Goal: Book appointment/travel/reservation

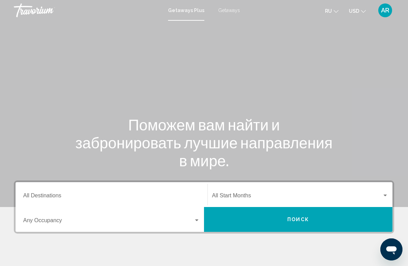
click at [248, 196] on span "Search widget" at bounding box center [297, 197] width 170 height 6
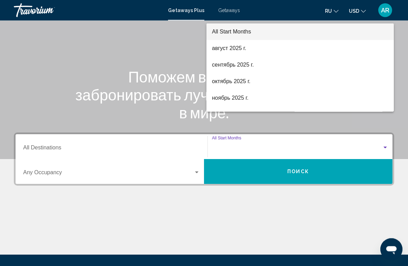
scroll to position [120, 0]
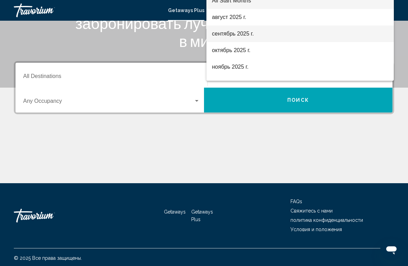
click at [237, 38] on span "сентябрь 2025 г." at bounding box center [300, 34] width 176 height 17
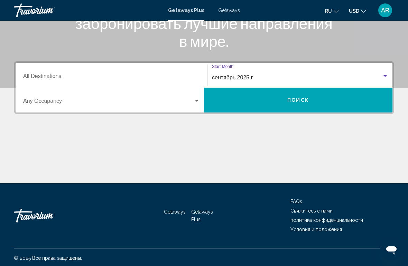
click at [58, 79] on input "Destination All Destinations" at bounding box center [111, 78] width 177 height 6
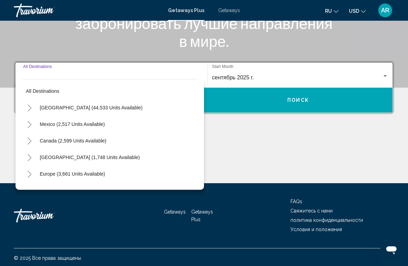
click at [69, 177] on button "Europe (3,661 units available)" at bounding box center [72, 174] width 72 height 16
type input "**********"
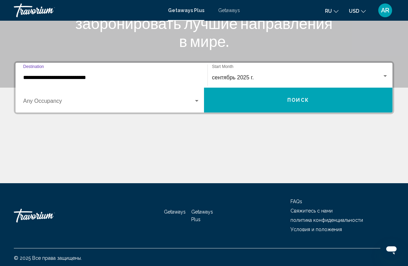
click at [62, 105] on span "Search widget" at bounding box center [108, 103] width 170 height 6
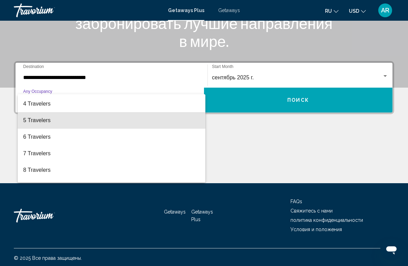
scroll to position [49, 0]
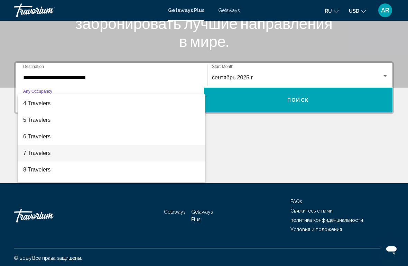
click at [43, 155] on span "7 Travelers" at bounding box center [111, 153] width 177 height 17
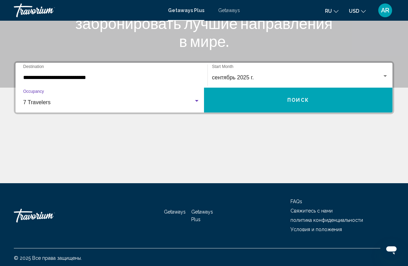
click at [310, 98] on button "Поиск" at bounding box center [298, 100] width 188 height 25
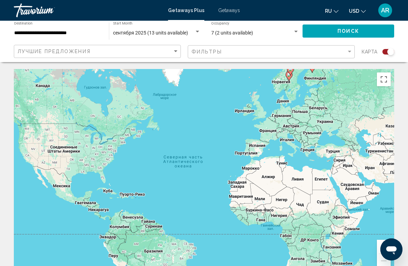
click at [294, 32] on div "Search widget" at bounding box center [296, 32] width 6 height 6
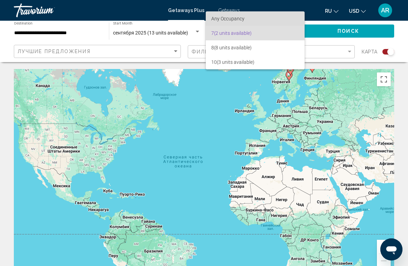
click at [235, 20] on span "Any Occupancy" at bounding box center [227, 19] width 33 height 6
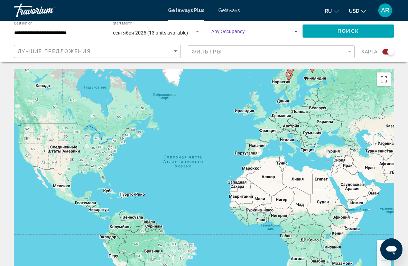
click at [357, 30] on span "Поиск" at bounding box center [348, 32] width 22 height 6
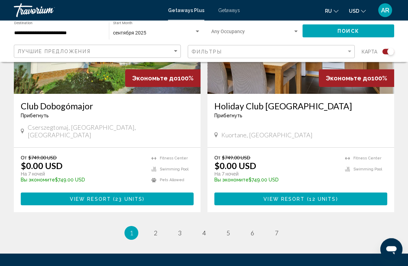
scroll to position [1524, 0]
click at [154, 229] on span "2" at bounding box center [155, 233] width 3 height 8
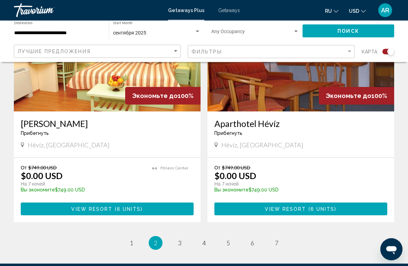
scroll to position [1492, 0]
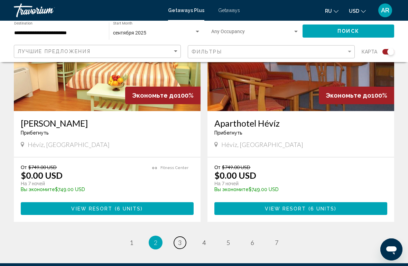
click at [179, 239] on span "3" at bounding box center [179, 243] width 3 height 8
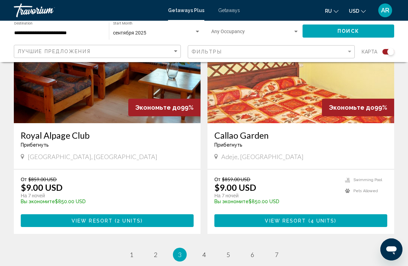
scroll to position [1496, 0]
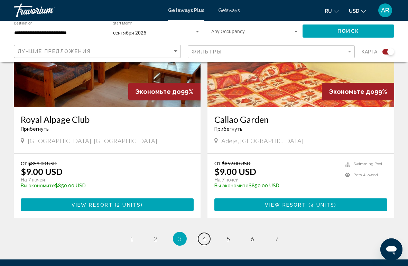
click at [205, 235] on span "4" at bounding box center [203, 239] width 3 height 8
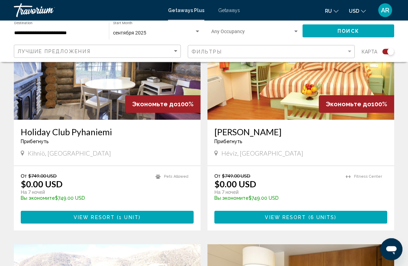
scroll to position [290, 0]
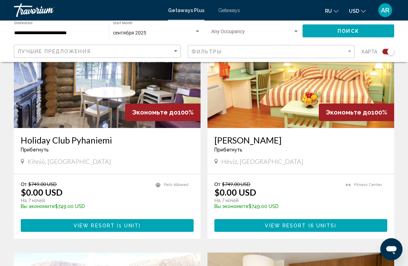
click at [294, 32] on div "Search widget" at bounding box center [296, 32] width 6 height 6
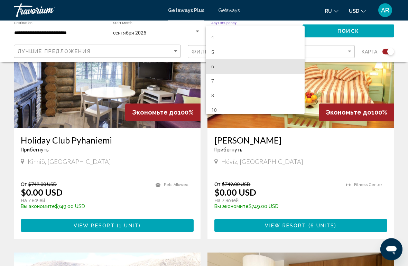
scroll to position [42, 0]
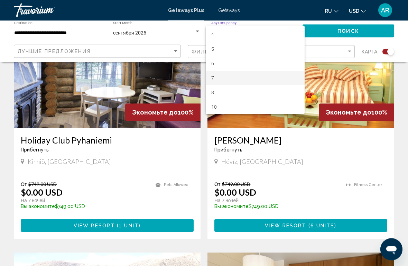
click at [219, 77] on span "7" at bounding box center [255, 78] width 88 height 15
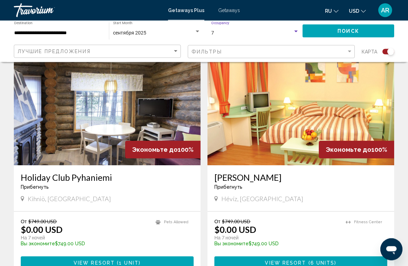
scroll to position [247, 0]
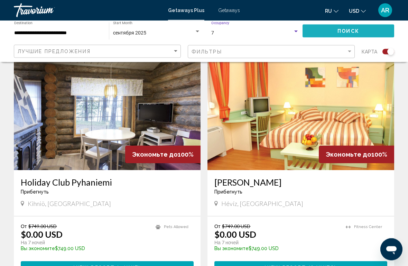
click at [354, 33] on span "Поиск" at bounding box center [348, 32] width 22 height 6
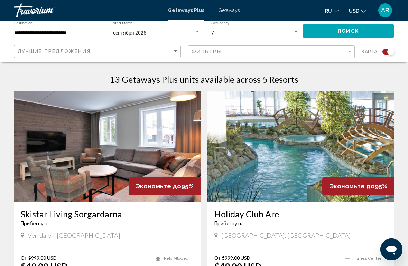
scroll to position [207, 0]
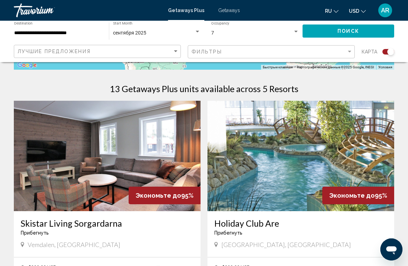
click at [350, 153] on img "Main content" at bounding box center [300, 156] width 187 height 111
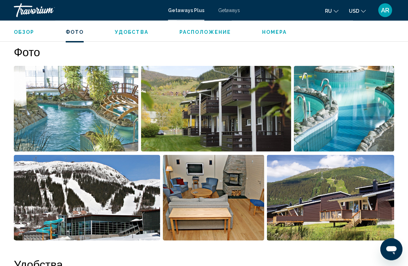
scroll to position [437, 0]
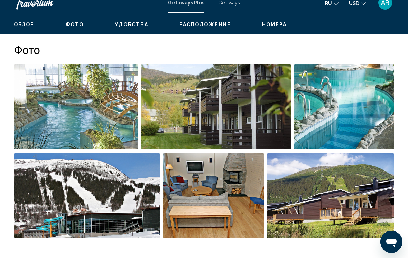
click at [124, 189] on img "Open full-screen image slider" at bounding box center [87, 204] width 146 height 86
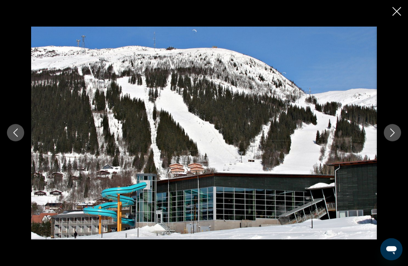
scroll to position [420, 0]
click at [395, 10] on icon "Close slideshow" at bounding box center [396, 11] width 9 height 9
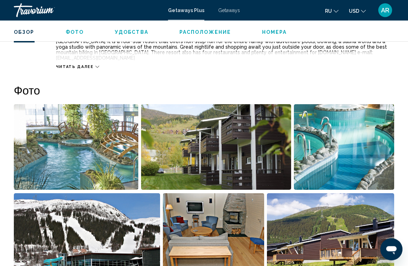
scroll to position [401, 0]
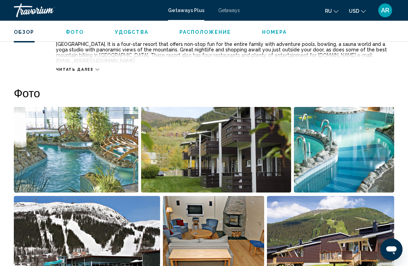
click at [231, 12] on span "Getaways" at bounding box center [229, 11] width 22 height 6
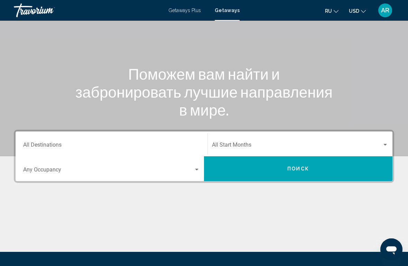
click at [145, 141] on div "Destination All Destinations" at bounding box center [111, 144] width 177 height 22
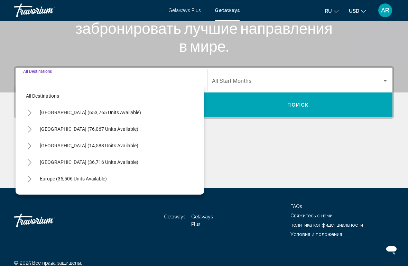
scroll to position [120, 0]
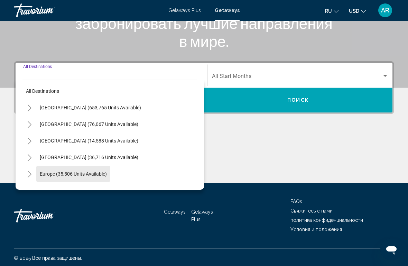
click at [87, 175] on span "Europe (35,506 units available)" at bounding box center [73, 174] width 67 height 6
type input "**********"
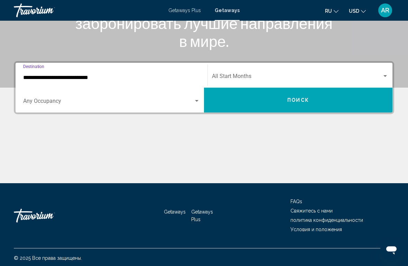
click at [137, 97] on div "Occupancy Any Occupancy" at bounding box center [111, 101] width 177 height 22
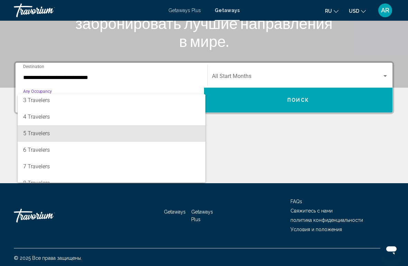
scroll to position [40, 0]
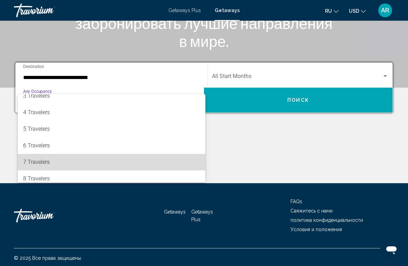
click at [44, 162] on span "7 Travelers" at bounding box center [111, 162] width 177 height 17
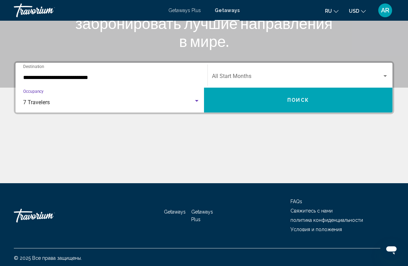
click at [149, 102] on div "7 Travelers" at bounding box center [108, 103] width 170 height 6
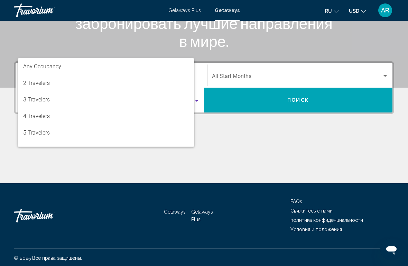
scroll to position [64, 0]
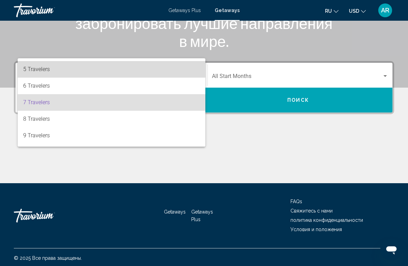
click at [46, 71] on span "5 Travelers" at bounding box center [111, 69] width 177 height 17
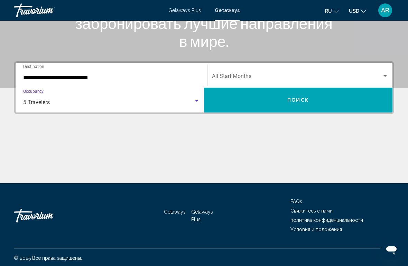
click at [368, 77] on span "Search widget" at bounding box center [297, 78] width 170 height 6
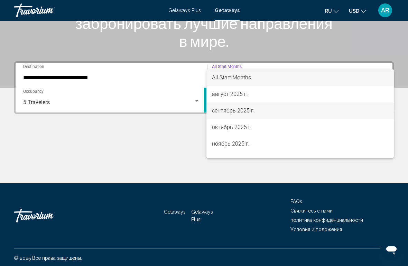
click at [233, 113] on span "сентябрь 2025 г." at bounding box center [300, 111] width 176 height 17
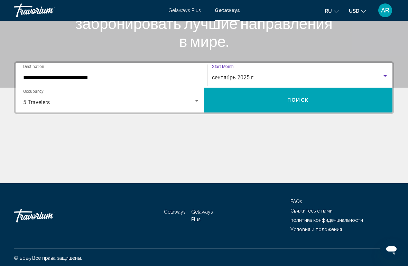
click at [303, 101] on span "Поиск" at bounding box center [298, 101] width 22 height 6
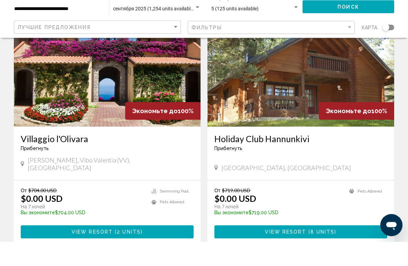
scroll to position [302, 0]
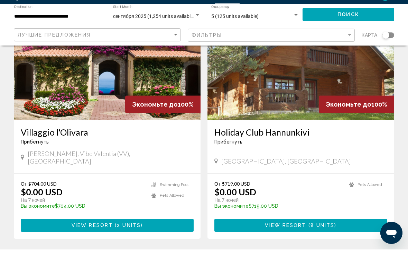
click at [124, 79] on img "Main content" at bounding box center [107, 81] width 187 height 111
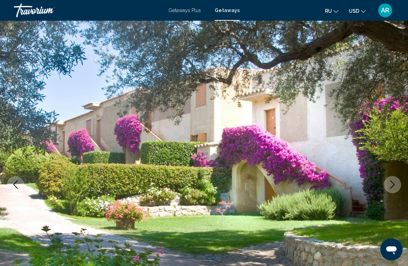
click at [392, 185] on icon "Next image" at bounding box center [392, 185] width 8 height 8
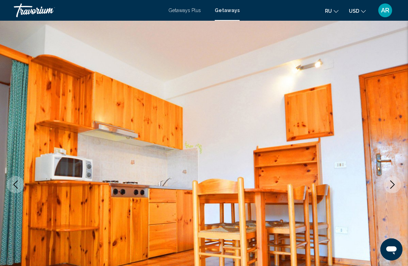
click at [392, 185] on icon "Next image" at bounding box center [392, 185] width 8 height 8
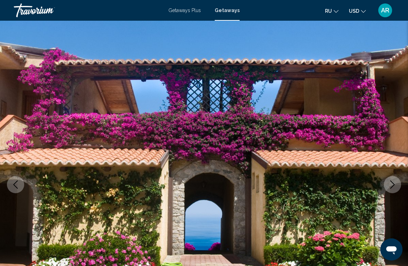
click at [392, 185] on icon "Next image" at bounding box center [392, 185] width 8 height 8
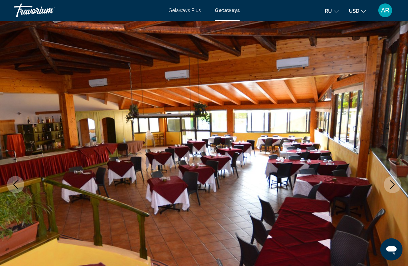
click at [389, 183] on icon "Next image" at bounding box center [392, 185] width 8 height 8
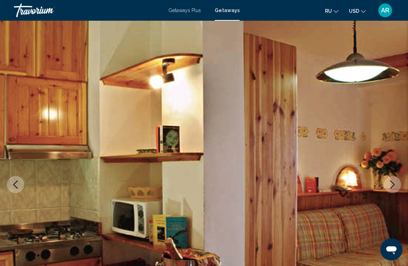
click at [392, 182] on icon "Next image" at bounding box center [392, 185] width 4 height 8
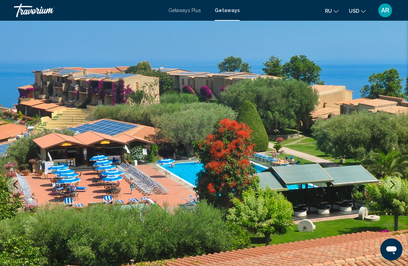
click at [392, 184] on icon "Next image" at bounding box center [392, 185] width 8 height 8
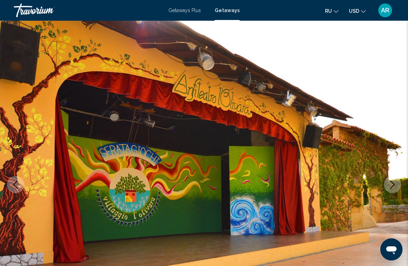
click at [393, 183] on icon "Next image" at bounding box center [392, 185] width 8 height 8
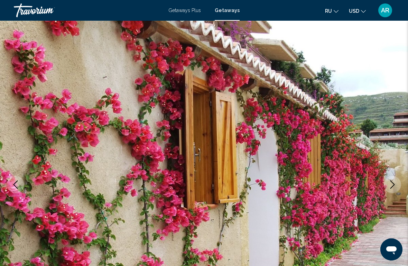
click at [392, 184] on icon "Next image" at bounding box center [392, 185] width 8 height 8
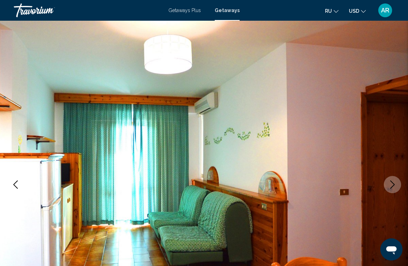
click at [392, 185] on icon "Next image" at bounding box center [392, 185] width 8 height 8
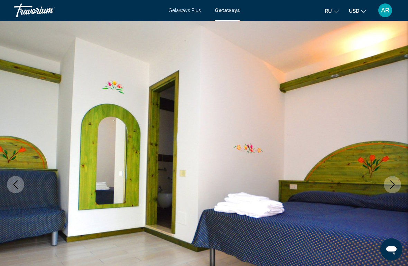
click at [391, 183] on icon "Next image" at bounding box center [392, 185] width 8 height 8
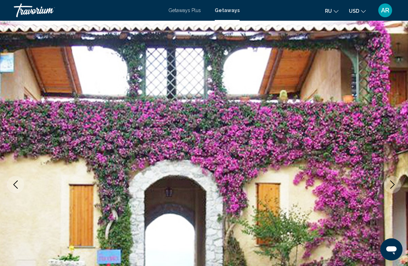
click at [393, 183] on icon "Next image" at bounding box center [392, 185] width 8 height 8
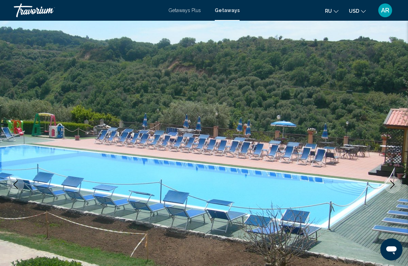
click at [392, 185] on icon "Next image" at bounding box center [392, 185] width 8 height 8
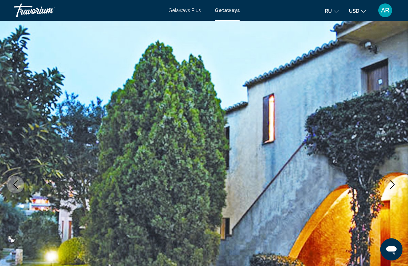
click at [395, 182] on icon "Next image" at bounding box center [392, 185] width 8 height 8
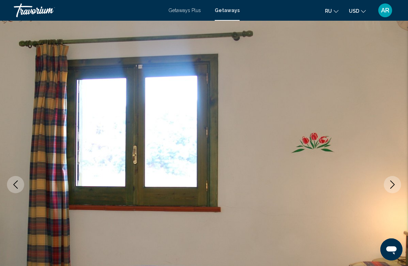
click at [395, 185] on icon "Next image" at bounding box center [392, 185] width 8 height 8
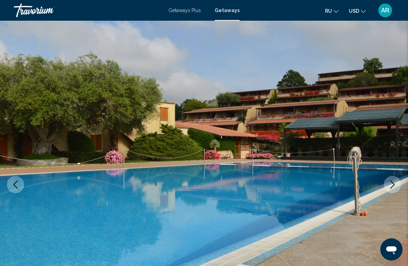
click at [395, 186] on icon "Next image" at bounding box center [392, 185] width 8 height 8
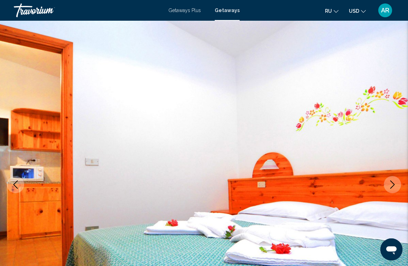
click at [396, 185] on icon "Next image" at bounding box center [392, 185] width 8 height 8
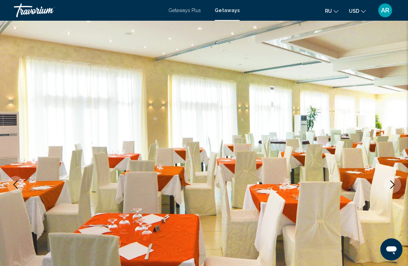
click at [400, 187] on button "Next image" at bounding box center [392, 184] width 17 height 17
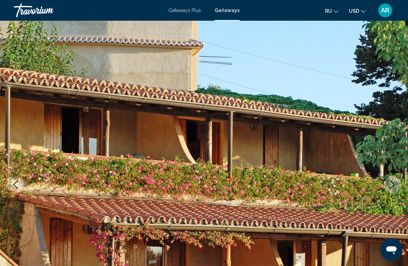
click at [398, 187] on button "Next image" at bounding box center [392, 184] width 17 height 17
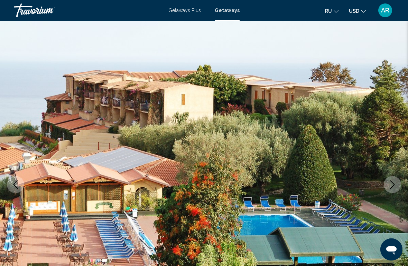
click at [395, 185] on icon "Next image" at bounding box center [392, 185] width 8 height 8
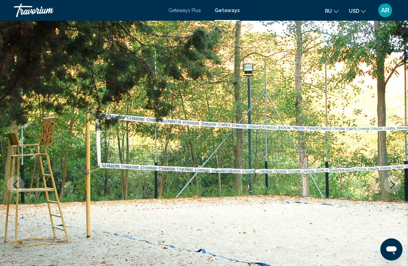
click at [397, 184] on button "Next image" at bounding box center [392, 184] width 17 height 17
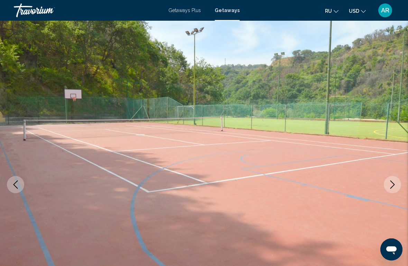
click at [395, 183] on icon "Next image" at bounding box center [392, 185] width 8 height 8
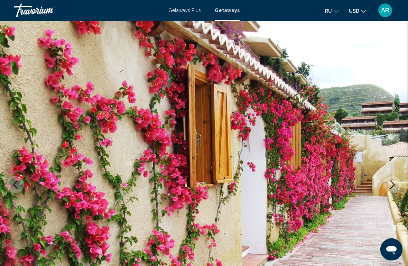
click at [398, 184] on button "Next image" at bounding box center [392, 184] width 17 height 17
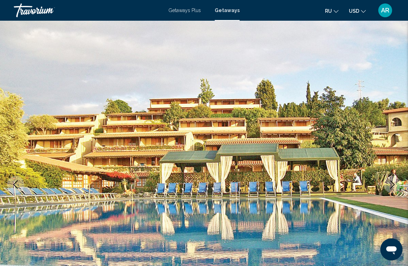
click at [394, 182] on icon "Next image" at bounding box center [392, 185] width 8 height 8
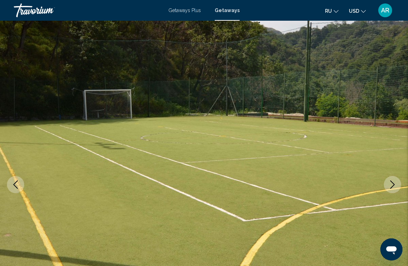
click at [395, 184] on icon "Next image" at bounding box center [392, 185] width 8 height 8
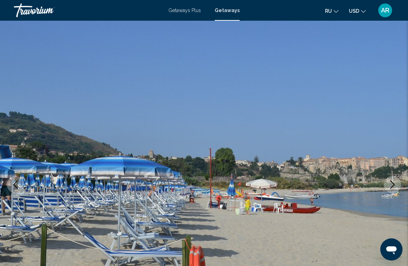
click at [394, 184] on icon "Next image" at bounding box center [392, 185] width 8 height 8
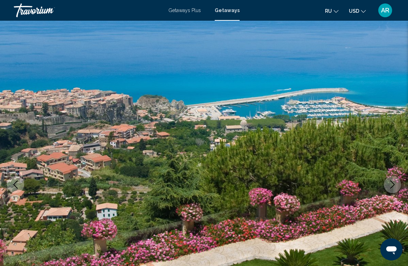
click at [397, 184] on button "Next image" at bounding box center [392, 184] width 17 height 17
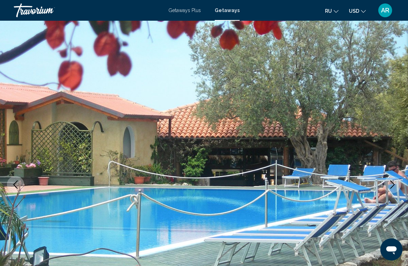
click at [397, 183] on button "Next image" at bounding box center [392, 184] width 17 height 17
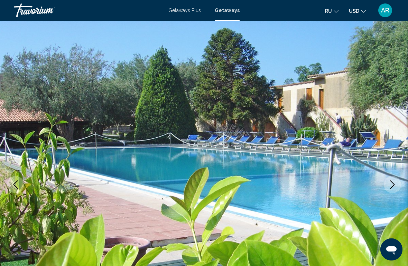
click at [396, 185] on button "Next image" at bounding box center [392, 184] width 17 height 17
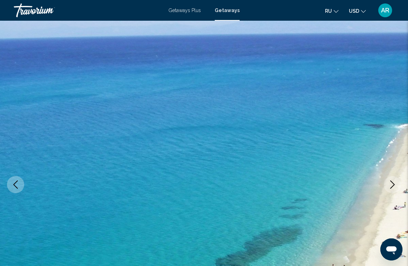
click at [396, 183] on icon "Next image" at bounding box center [392, 185] width 8 height 8
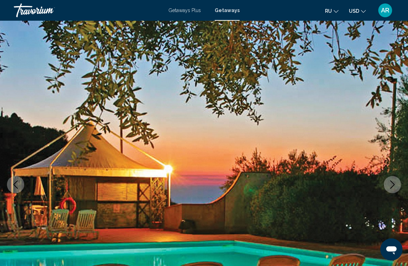
click at [397, 183] on button "Next image" at bounding box center [392, 184] width 17 height 17
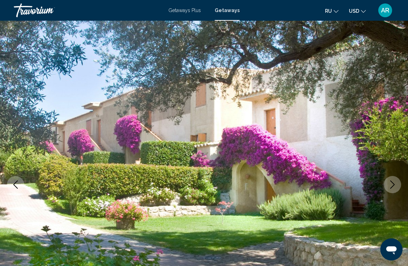
click at [21, 180] on button "Previous image" at bounding box center [15, 184] width 17 height 17
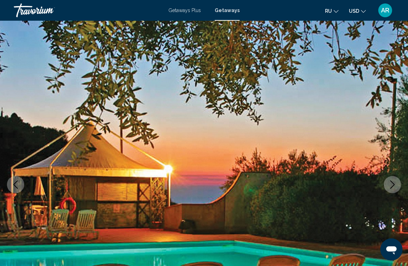
click at [16, 188] on icon "Previous image" at bounding box center [15, 185] width 8 height 8
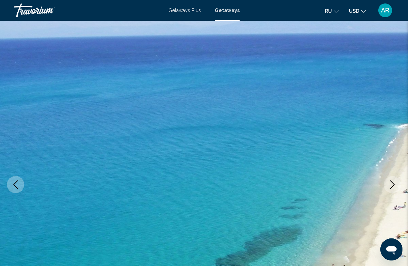
click at [19, 187] on icon "Previous image" at bounding box center [15, 185] width 8 height 8
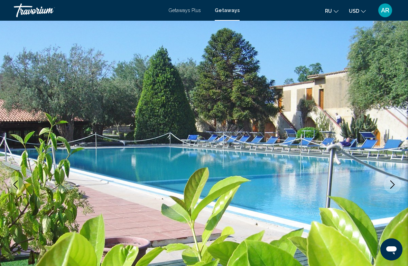
click at [15, 188] on icon "Previous image" at bounding box center [15, 185] width 8 height 8
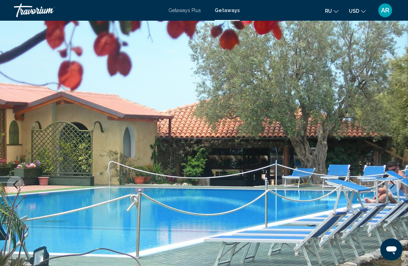
click at [13, 188] on icon "Previous image" at bounding box center [15, 185] width 8 height 8
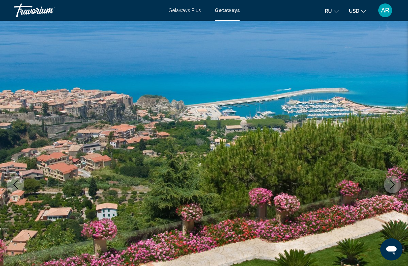
click at [16, 185] on icon "Previous image" at bounding box center [15, 185] width 8 height 8
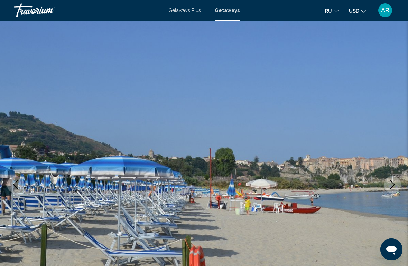
click at [10, 187] on button "Previous image" at bounding box center [15, 184] width 17 height 17
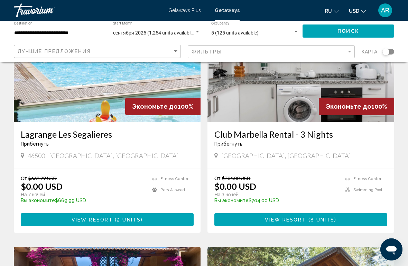
scroll to position [81, 0]
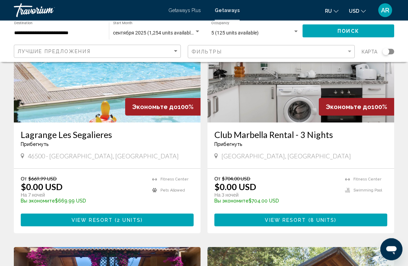
click at [112, 86] on img "Main content" at bounding box center [107, 67] width 187 height 111
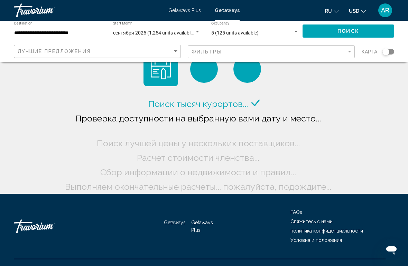
click at [388, 13] on span "AR" at bounding box center [385, 10] width 8 height 7
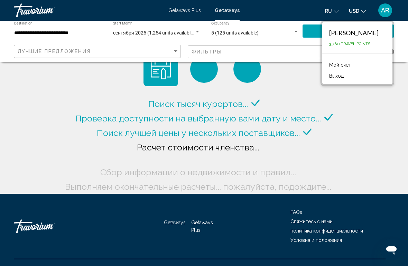
click at [370, 33] on div "[PERSON_NAME]" at bounding box center [353, 33] width 49 height 8
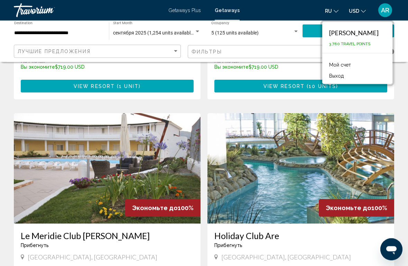
scroll to position [689, 0]
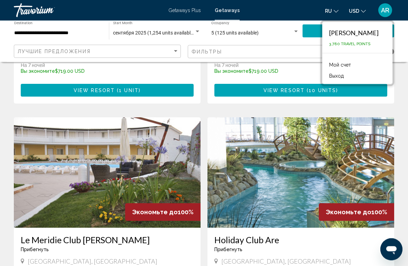
click at [74, 166] on img "Main content" at bounding box center [107, 173] width 187 height 111
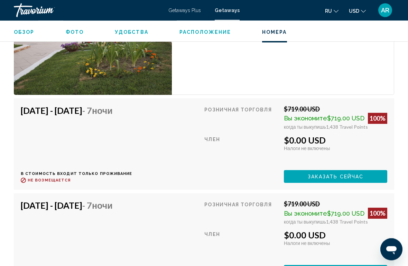
scroll to position [1226, 0]
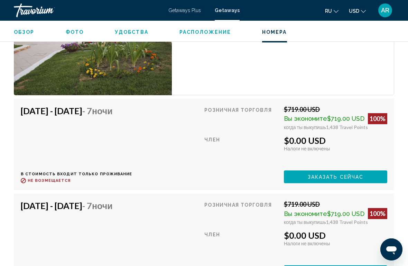
click at [71, 133] on div "[DATE] - [DATE] - 7 ночи В стоимость входит только проживание Возврат до : Не в…" at bounding box center [77, 145] width 112 height 78
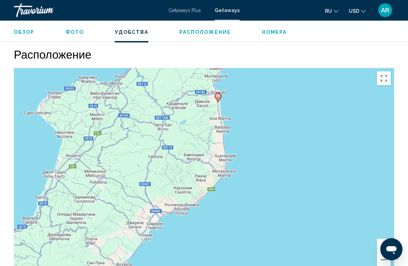
scroll to position [892, 0]
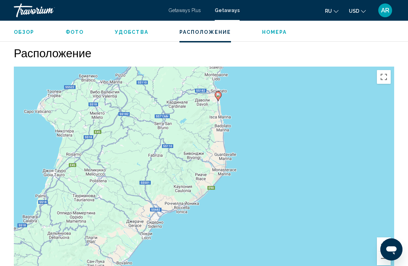
click at [384, 77] on button "Включить полноэкранный режим" at bounding box center [384, 77] width 14 height 14
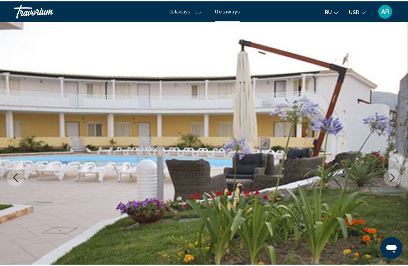
scroll to position [894, 0]
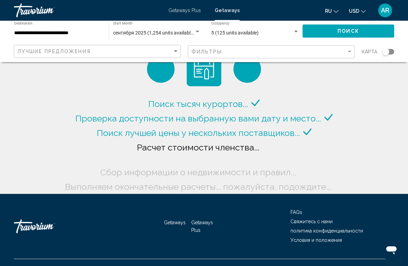
click at [384, 11] on span "AR" at bounding box center [385, 10] width 8 height 7
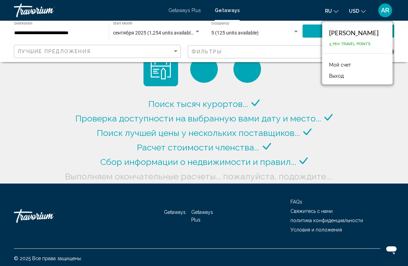
click at [365, 31] on div "[PERSON_NAME]" at bounding box center [353, 33] width 49 height 8
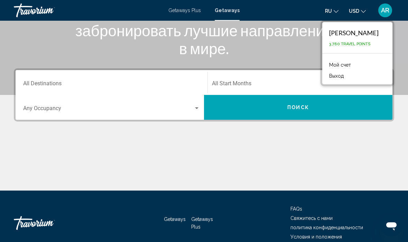
scroll to position [120, 0]
